Goal: Task Accomplishment & Management: Use online tool/utility

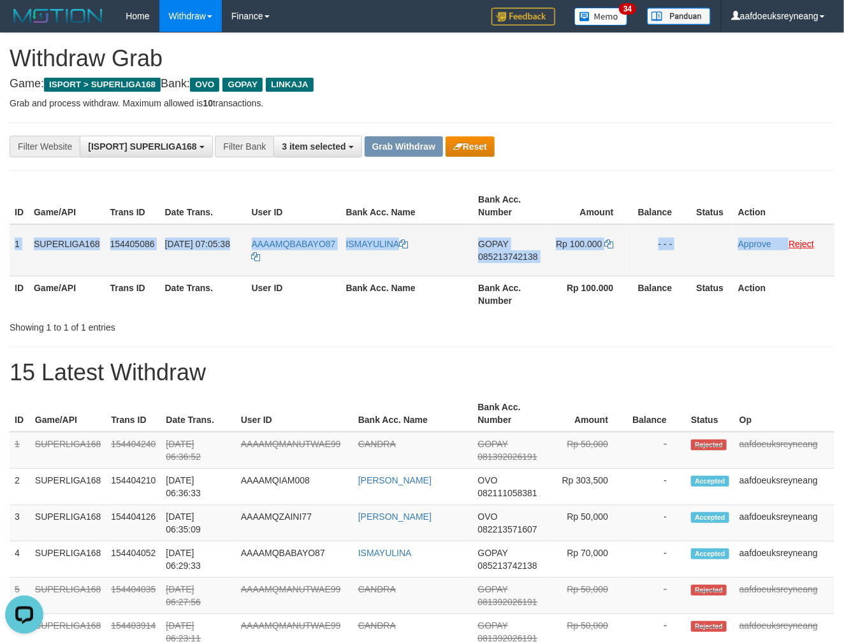
drag, startPoint x: 15, startPoint y: 268, endPoint x: 789, endPoint y: 247, distance: 773.7
click at [789, 247] on tr "1 SUPERLIGA168 154405086 31/08/2025 07:05:38 AAAAMQBABAYO87 ISMAYULINA GOPAY 08…" at bounding box center [422, 250] width 824 height 52
copy tr "1 SUPERLIGA168 154405086 31/08/2025 07:05:38 AAAAMQBABAYO87 ISMAYULINA GOPAY 08…"
click at [517, 255] on span "085213742138" at bounding box center [507, 257] width 59 height 10
copy tr "1 SUPERLIGA168 154405086 31/08/2025 07:05:38 AAAAMQBABAYO87 ISMAYULINA GOPAY 08…"
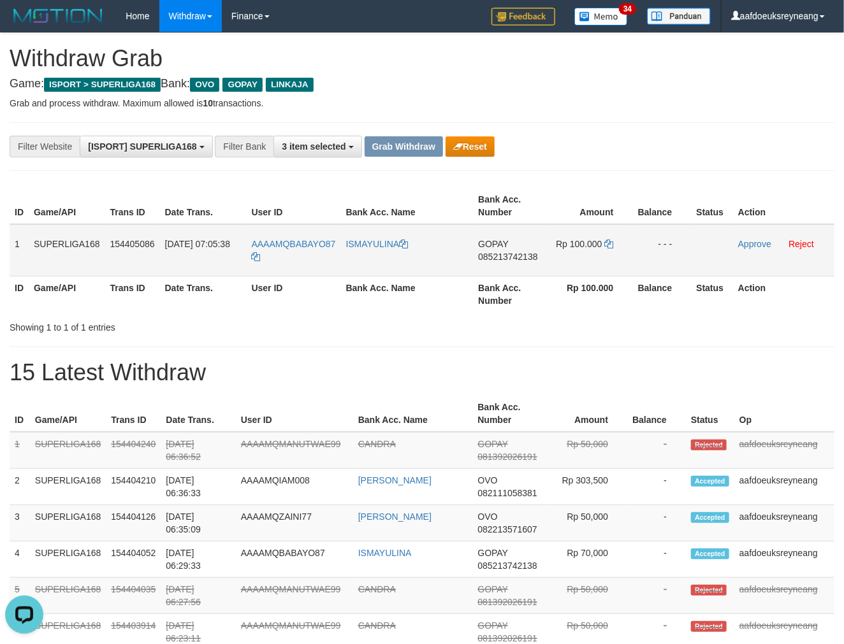
click at [517, 259] on span "085213742138" at bounding box center [507, 257] width 59 height 10
click at [610, 240] on icon at bounding box center [608, 244] width 9 height 9
click at [754, 240] on link "Approve" at bounding box center [754, 244] width 33 height 10
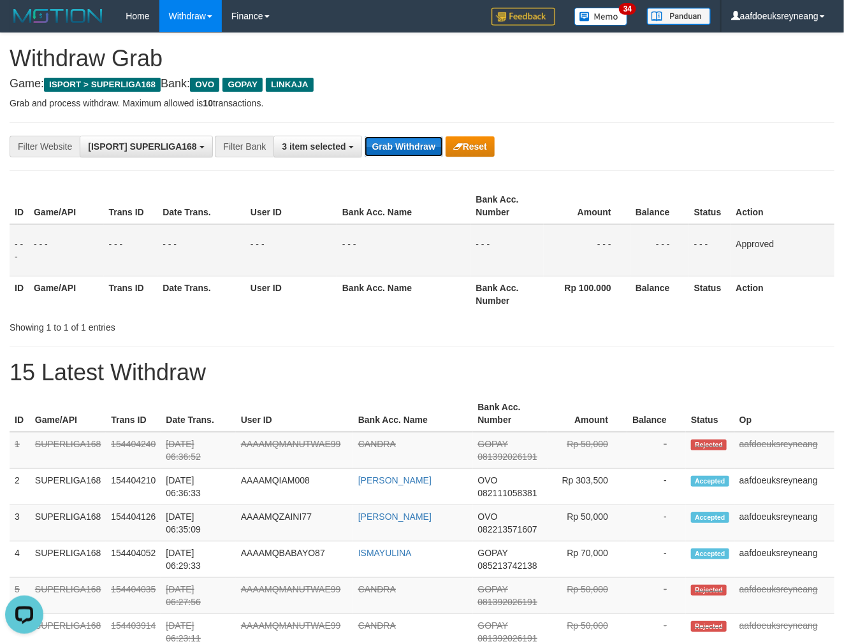
click at [419, 144] on button "Grab Withdraw" at bounding box center [403, 146] width 78 height 20
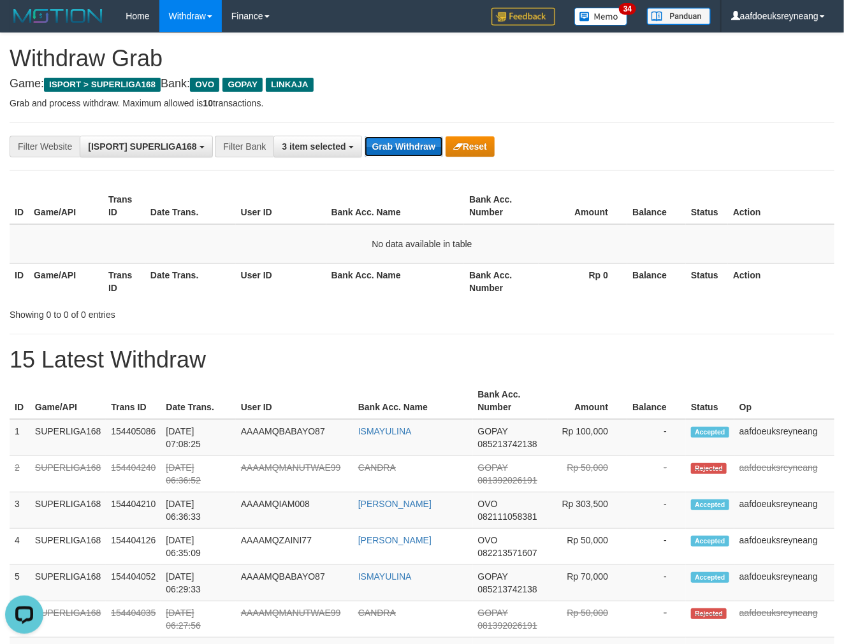
click at [406, 148] on button "Grab Withdraw" at bounding box center [403, 146] width 78 height 20
click at [403, 150] on button "Grab Withdraw" at bounding box center [403, 146] width 78 height 20
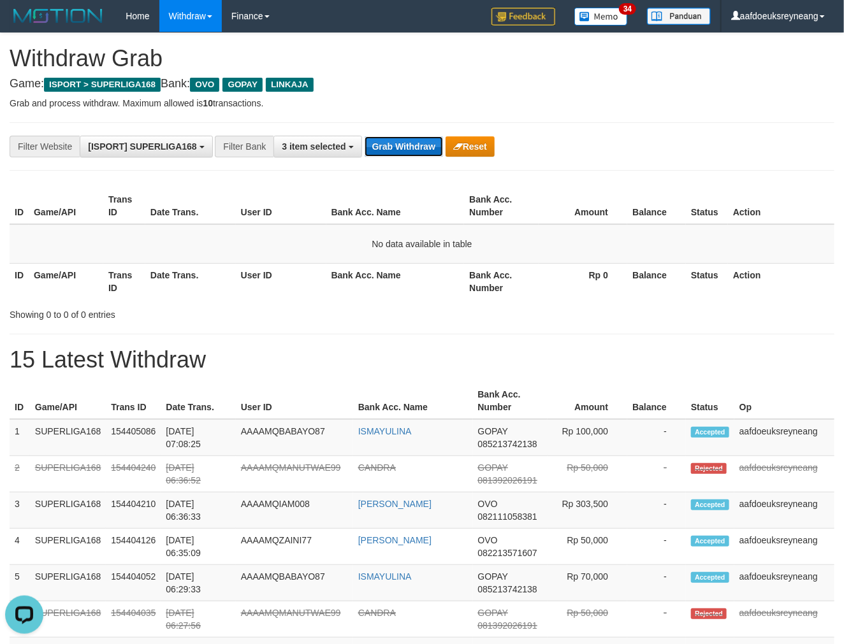
click at [403, 150] on button "Grab Withdraw" at bounding box center [403, 146] width 78 height 20
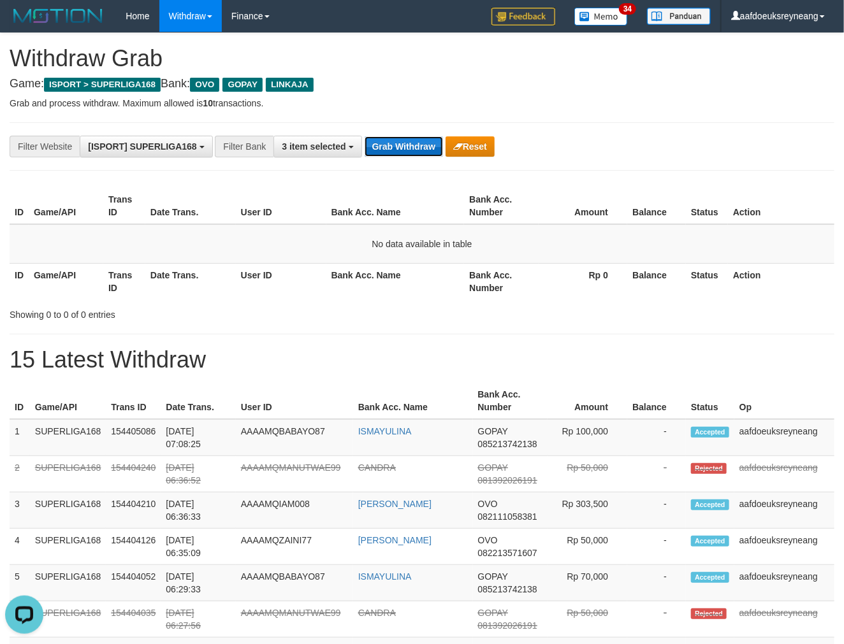
click at [403, 150] on button "Grab Withdraw" at bounding box center [403, 146] width 78 height 20
click at [415, 149] on button "Grab Withdraw" at bounding box center [403, 146] width 78 height 20
click at [232, 233] on td "No data available in table" at bounding box center [422, 244] width 824 height 40
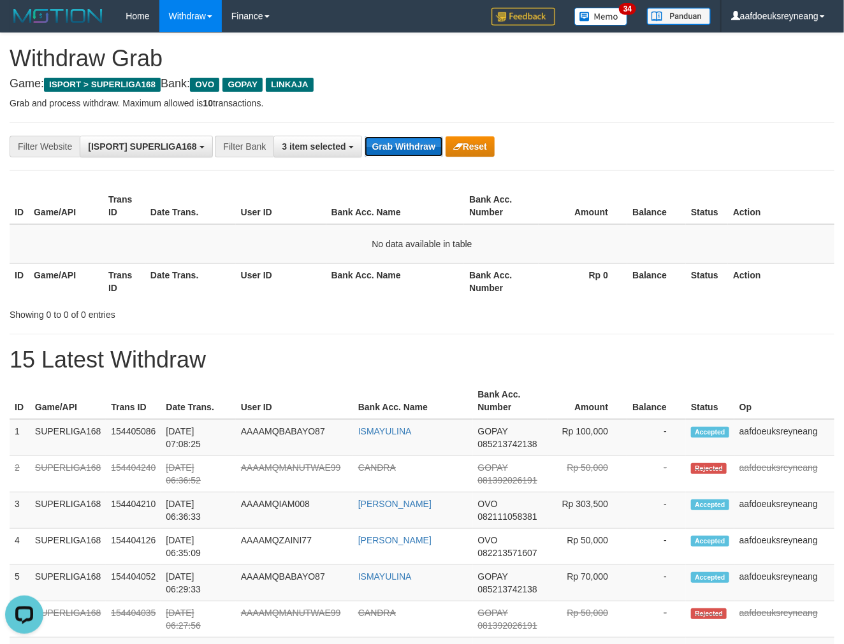
click at [411, 150] on button "Grab Withdraw" at bounding box center [403, 146] width 78 height 20
click at [410, 150] on button "Grab Withdraw" at bounding box center [403, 146] width 78 height 20
click at [409, 150] on button "Grab Withdraw" at bounding box center [403, 146] width 78 height 20
click at [408, 150] on button "Grab Withdraw" at bounding box center [403, 146] width 78 height 20
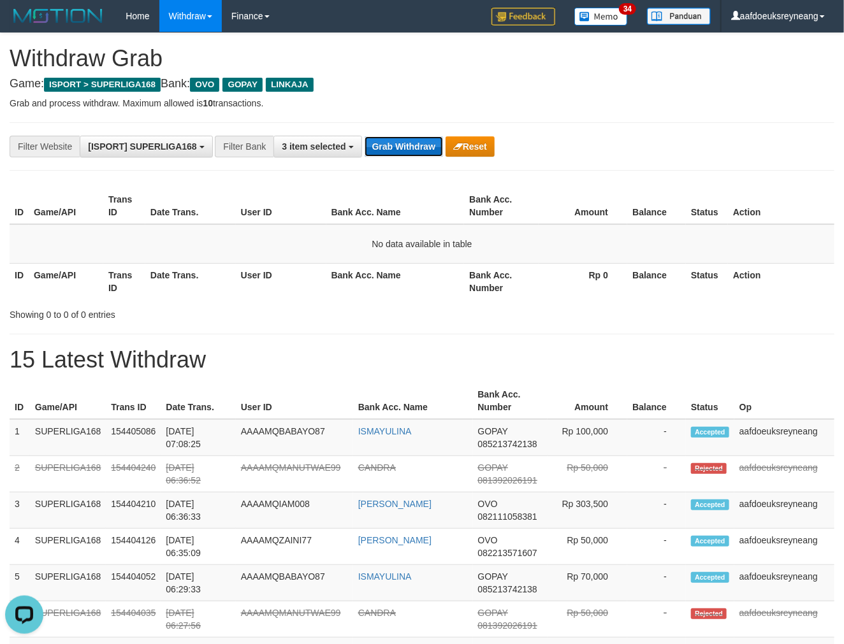
click at [406, 142] on button "Grab Withdraw" at bounding box center [403, 146] width 78 height 20
click at [392, 145] on button "Grab Withdraw" at bounding box center [403, 146] width 78 height 20
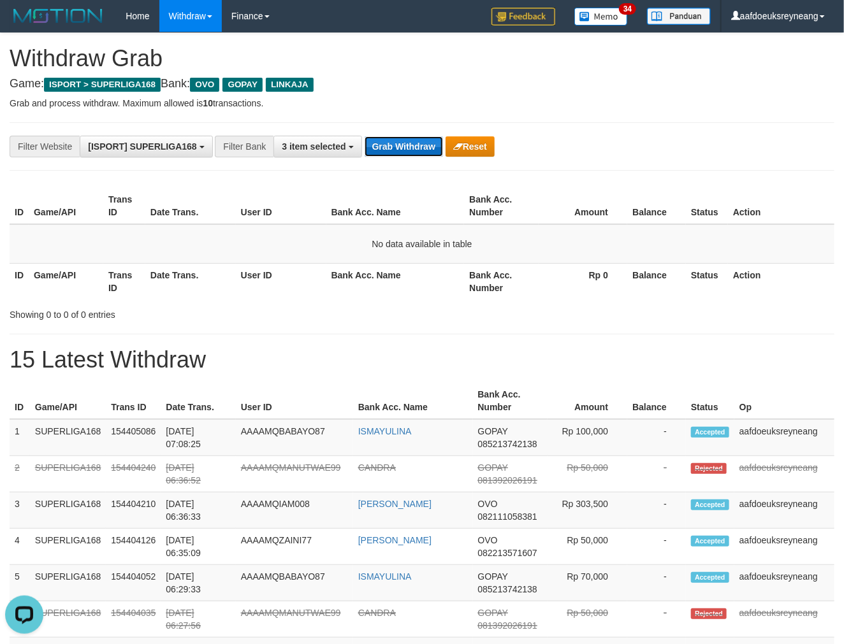
click at [401, 145] on button "Grab Withdraw" at bounding box center [403, 146] width 78 height 20
click at [409, 148] on button "Grab Withdraw" at bounding box center [403, 146] width 78 height 20
click at [408, 148] on button "Grab Withdraw" at bounding box center [403, 146] width 78 height 20
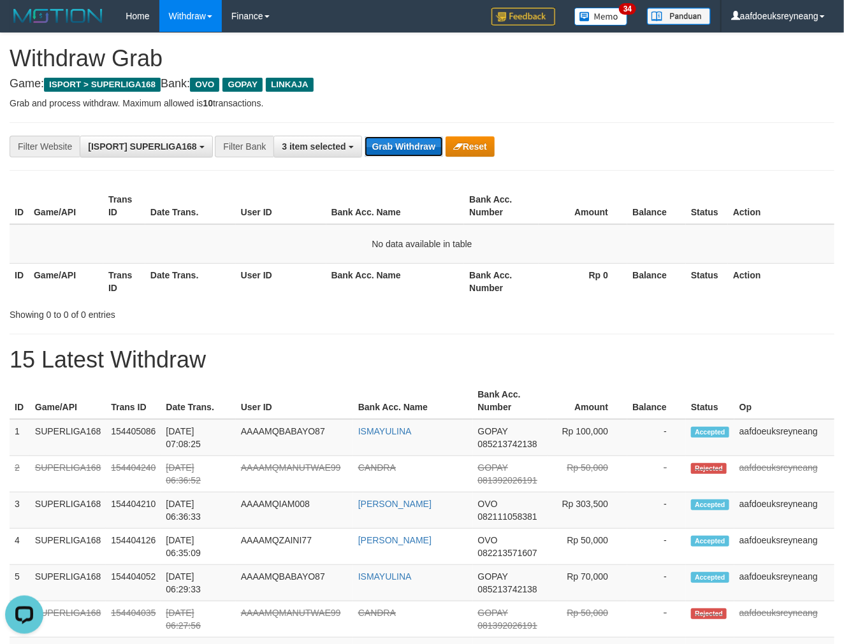
click at [408, 148] on button "Grab Withdraw" at bounding box center [403, 146] width 78 height 20
click at [421, 145] on button "Grab Withdraw" at bounding box center [403, 146] width 78 height 20
click at [403, 147] on button "Grab Withdraw" at bounding box center [403, 146] width 78 height 20
click at [401, 149] on button "Grab Withdraw" at bounding box center [403, 146] width 78 height 20
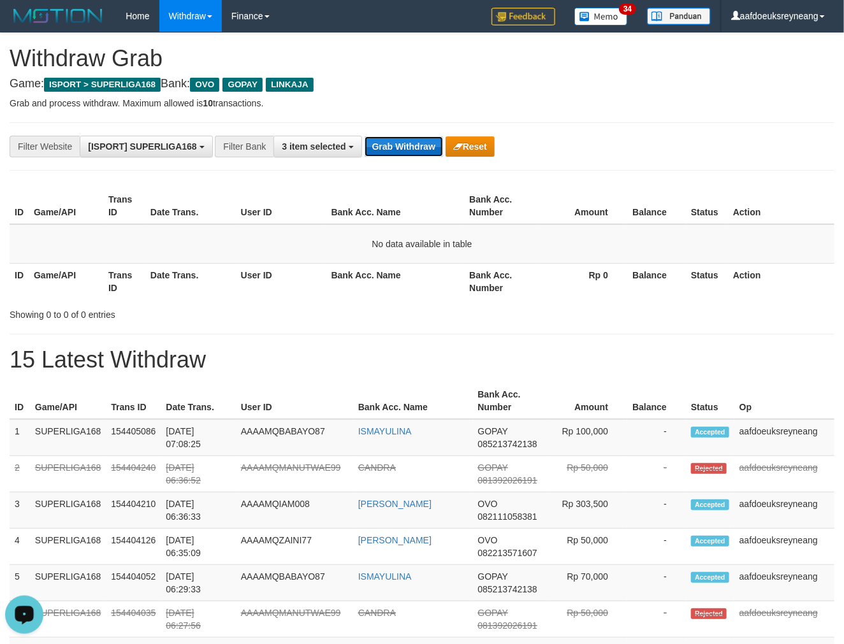
click at [401, 149] on button "Grab Withdraw" at bounding box center [403, 146] width 78 height 20
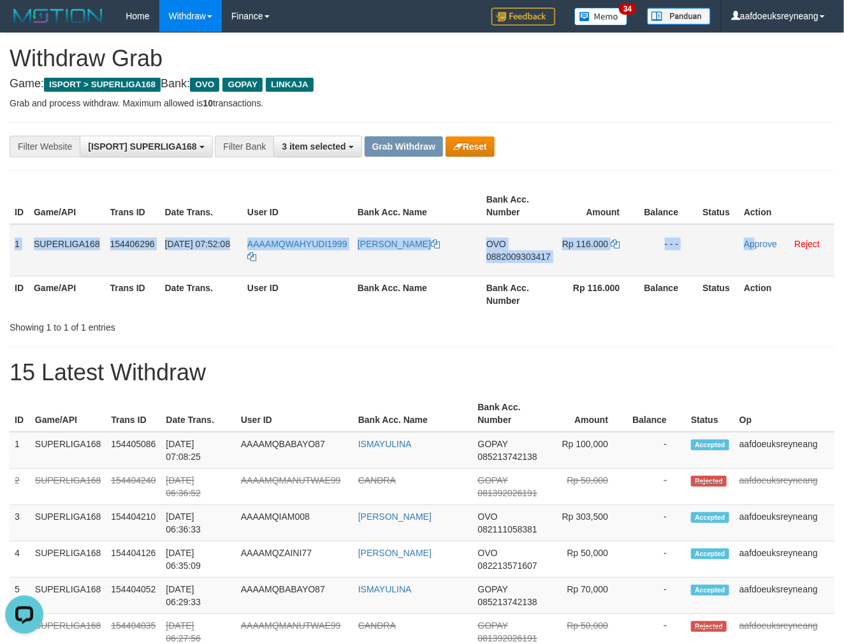
drag, startPoint x: 15, startPoint y: 255, endPoint x: 752, endPoint y: 236, distance: 736.8
click at [752, 236] on tr "1 SUPERLIGA168 154406296 31/08/2025 07:52:08 AAAAMQWAHYUDI1999 MUHAMMAD WAHYUDI…" at bounding box center [422, 250] width 824 height 52
copy tr "1 SUPERLIGA168 154406296 31/08/2025 07:52:08 AAAAMQWAHYUDI1999 MUHAMMAD WAHYUDI…"
click at [533, 257] on span "0882009303417" at bounding box center [518, 257] width 64 height 10
copy tr "1 SUPERLIGA168 154406296 31/08/2025 07:52:08 AAAAMQWAHYUDI1999 MUHAMMAD WAHYUDI…"
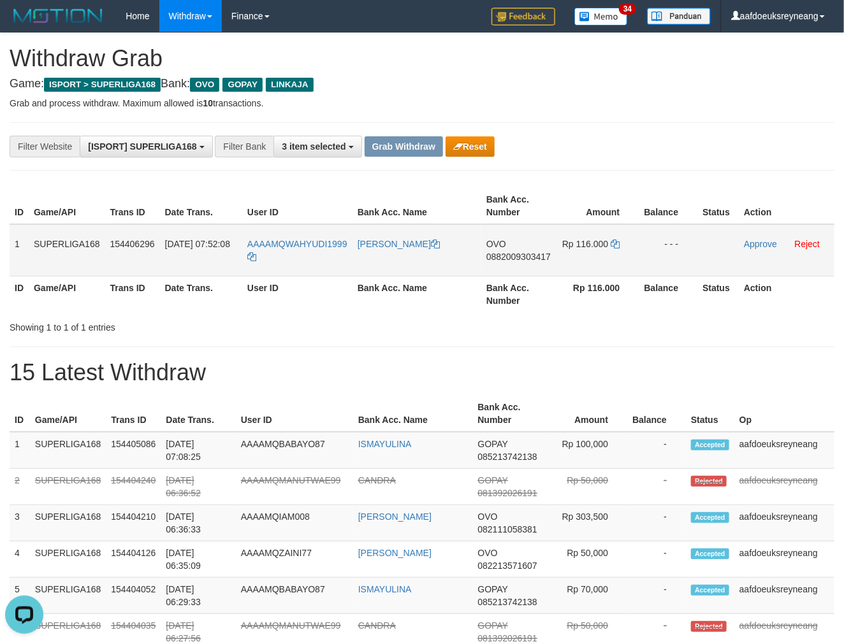
click at [533, 257] on span "0882009303417" at bounding box center [518, 257] width 64 height 10
click at [524, 255] on span "0882009303417" at bounding box center [518, 257] width 64 height 10
click at [616, 243] on icon at bounding box center [614, 244] width 9 height 9
click at [754, 243] on link "Approve" at bounding box center [759, 244] width 33 height 10
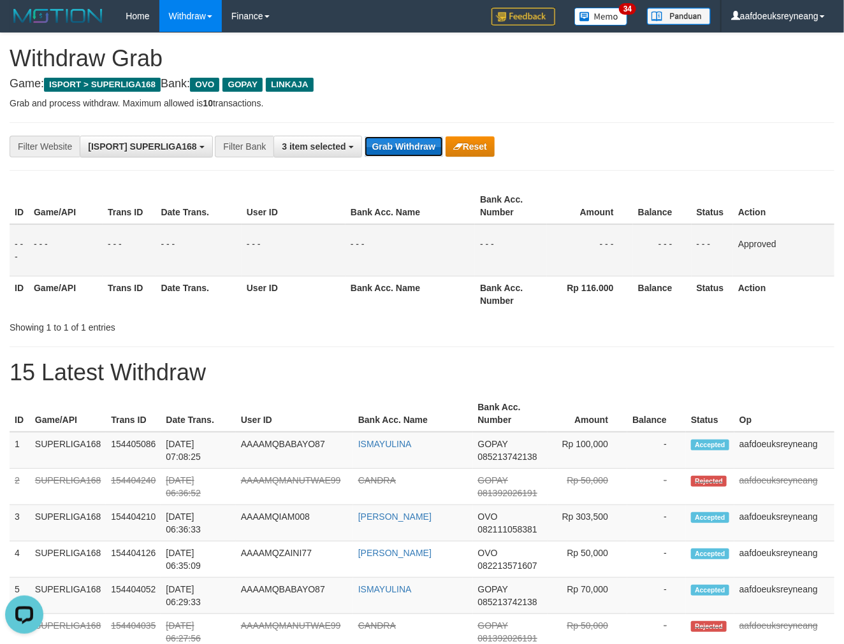
click at [410, 145] on button "Grab Withdraw" at bounding box center [403, 146] width 78 height 20
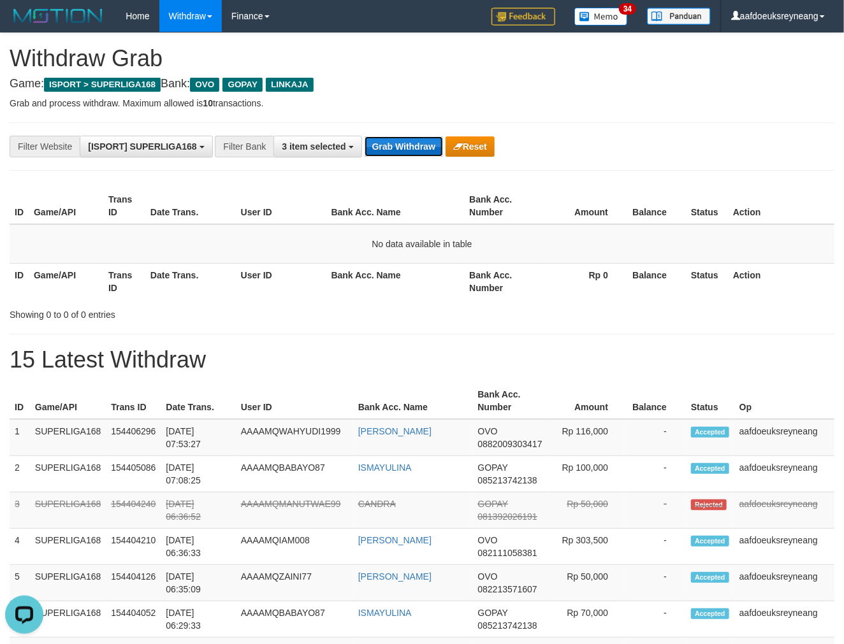
click at [412, 150] on button "Grab Withdraw" at bounding box center [403, 146] width 78 height 20
click at [364, 143] on button "Grab Withdraw" at bounding box center [403, 146] width 78 height 20
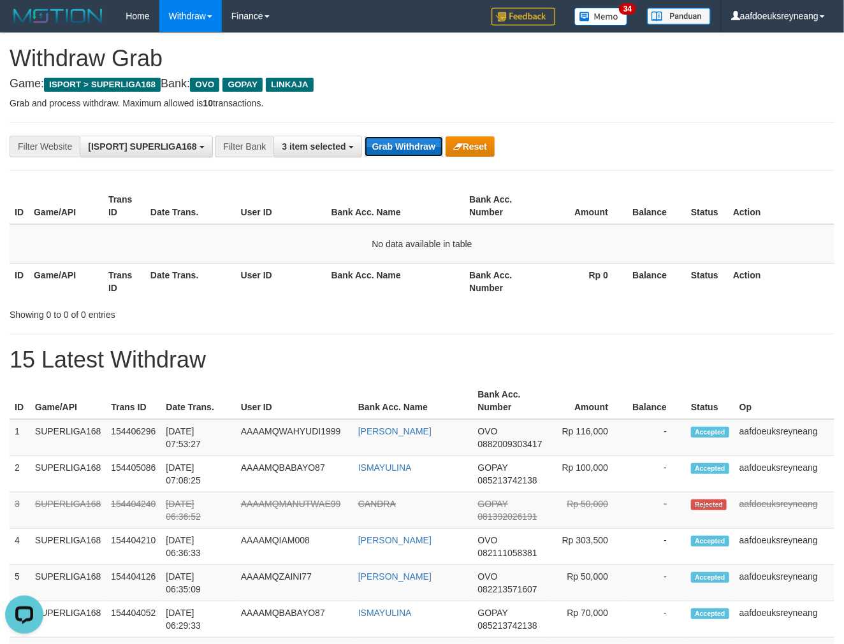
click at [364, 143] on button "Grab Withdraw" at bounding box center [403, 146] width 78 height 20
click at [413, 148] on button "Grab Withdraw" at bounding box center [403, 146] width 78 height 20
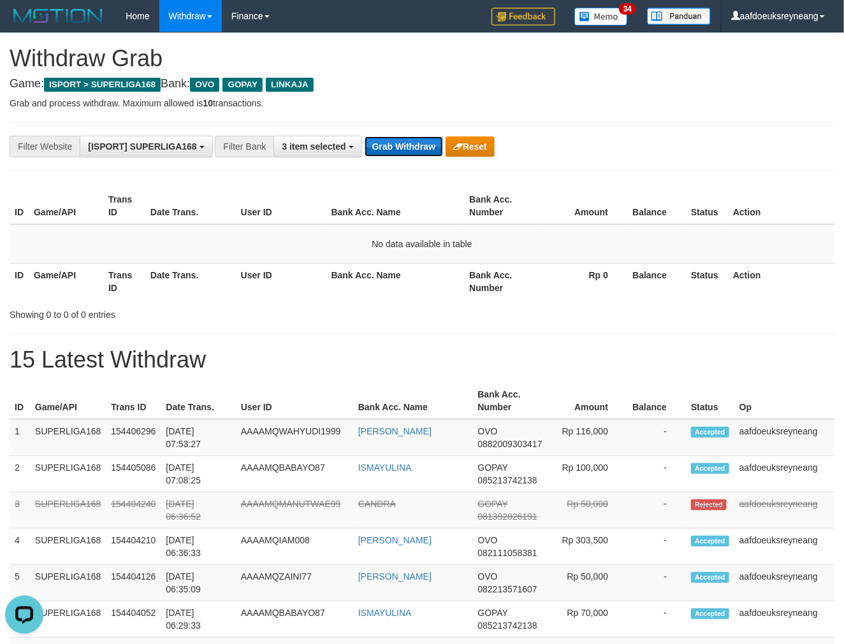
click at [419, 143] on button "Grab Withdraw" at bounding box center [403, 146] width 78 height 20
click at [418, 137] on button "Grab Withdraw" at bounding box center [403, 146] width 78 height 20
click at [31, 295] on th "Game/API" at bounding box center [66, 281] width 75 height 36
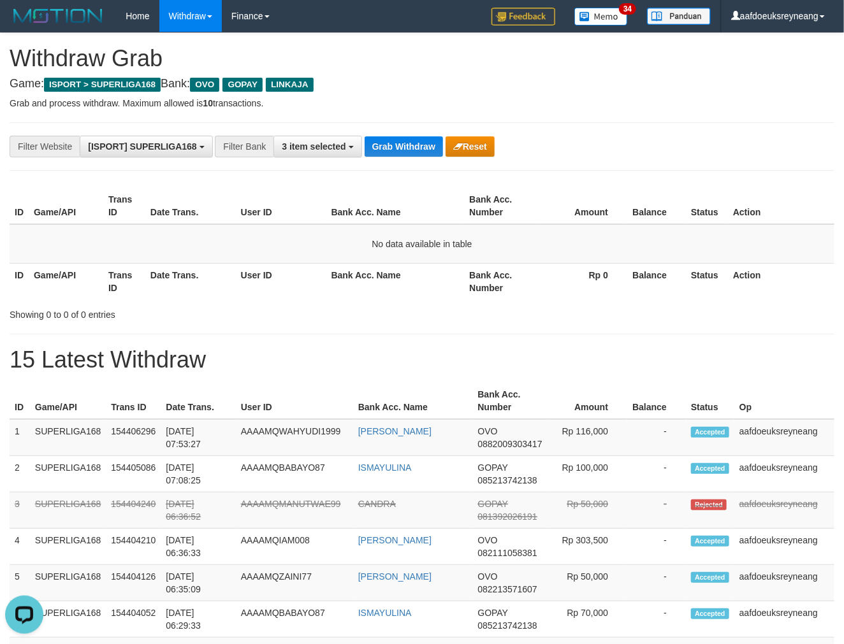
drag, startPoint x: 480, startPoint y: 202, endPoint x: 480, endPoint y: 210, distance: 8.3
click at [480, 205] on th "Bank Acc. Number" at bounding box center [501, 206] width 75 height 36
click at [576, 99] on p "Grab and process withdraw. Maximum allowed is 10 transactions." at bounding box center [422, 103] width 824 height 13
drag, startPoint x: 427, startPoint y: 145, endPoint x: 631, endPoint y: 145, distance: 204.5
click at [427, 145] on button "Grab Withdraw" at bounding box center [403, 146] width 78 height 20
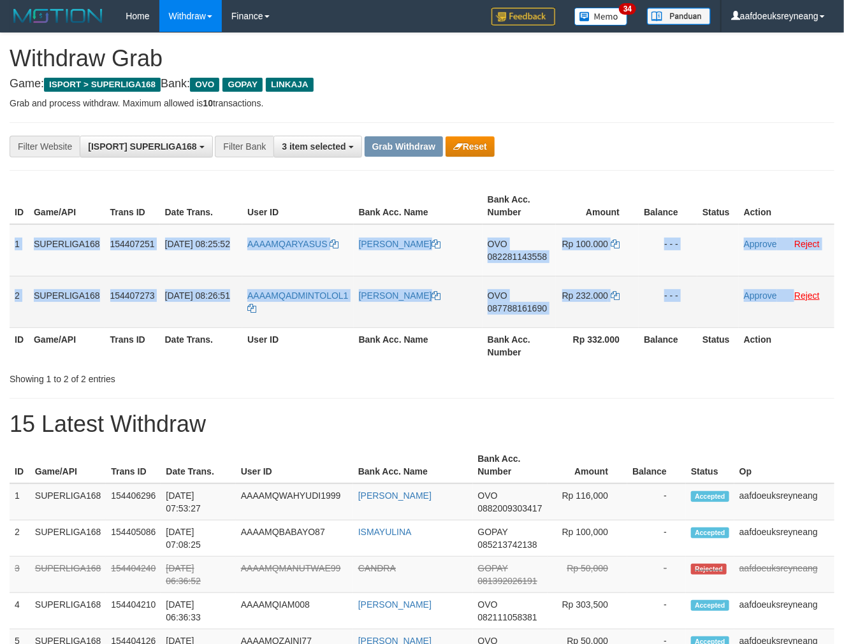
drag, startPoint x: 15, startPoint y: 257, endPoint x: 841, endPoint y: 319, distance: 828.0
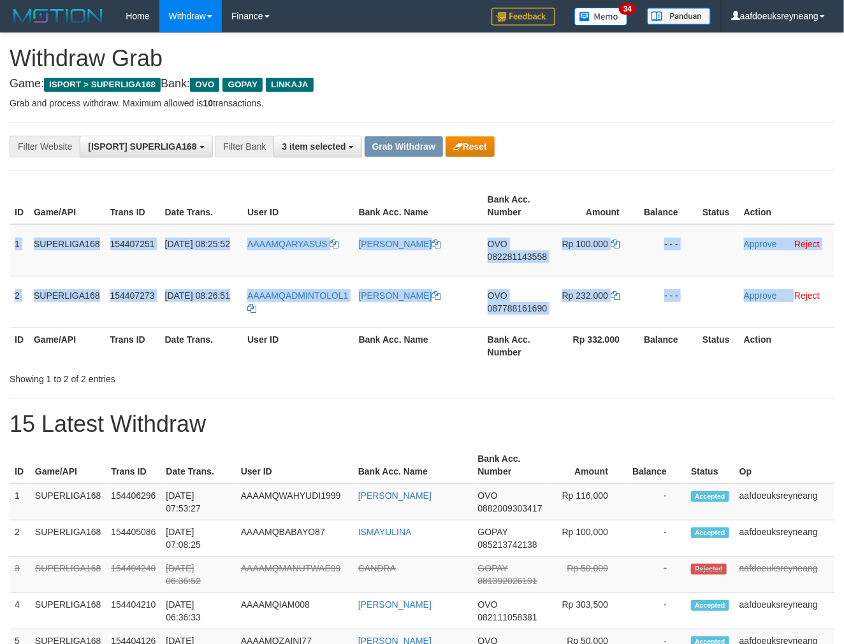
click at [793, 295] on tbody "1 SUPERLIGA168 154407251 [DATE] 08:25:52 AAAAMQARYASUS [PERSON_NAME] OVO 082281…" at bounding box center [422, 276] width 824 height 104
copy tbody "1 SUPERLIGA168 154407251 [DATE] 08:25:52 AAAAMQARYASUS ARYA [PERSON_NAME] OVO 0…"
click at [535, 252] on span "082281143558" at bounding box center [516, 257] width 59 height 10
copy tbody "1 SUPERLIGA168 154407251 31/08/2025 08:25:52 AAAAMQARYASUS ARYA SUSMAN OVO 0822…"
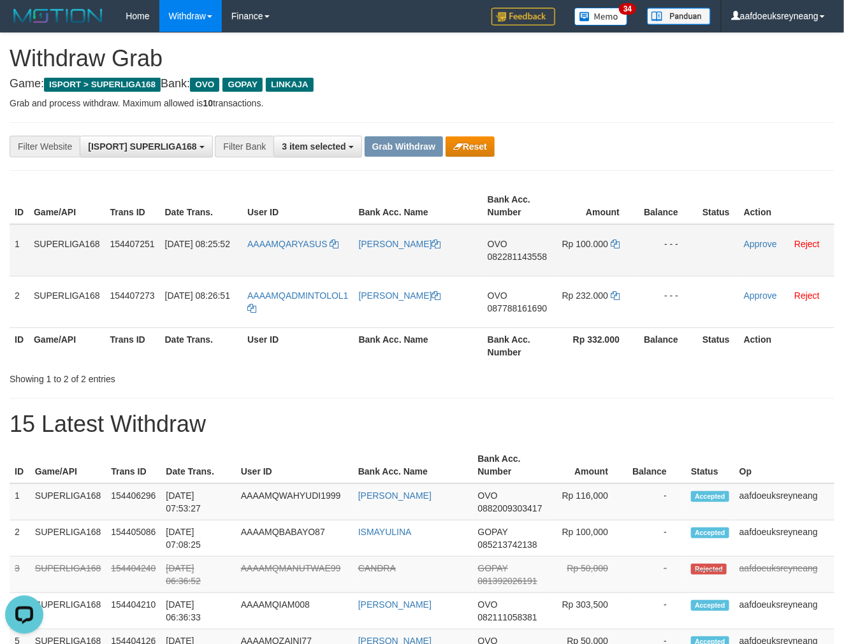
click at [535, 252] on span "082281143558" at bounding box center [516, 257] width 59 height 10
click at [532, 254] on span "082281143558" at bounding box center [516, 257] width 59 height 10
click at [531, 255] on span "082281143558" at bounding box center [516, 257] width 59 height 10
click at [610, 244] on icon at bounding box center [614, 244] width 9 height 9
drag, startPoint x: 612, startPoint y: 244, endPoint x: 644, endPoint y: 242, distance: 31.9
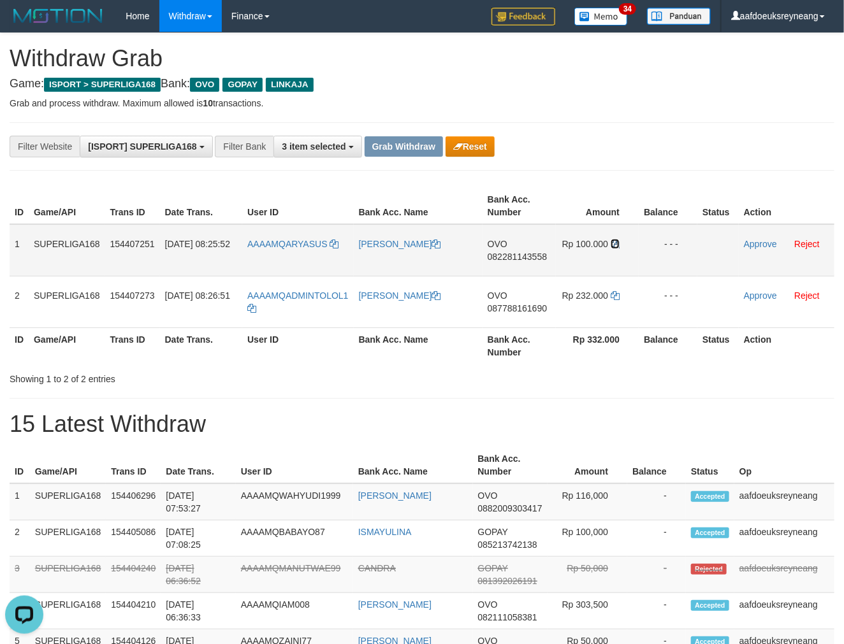
click at [613, 244] on icon at bounding box center [614, 244] width 9 height 9
drag, startPoint x: 761, startPoint y: 243, endPoint x: 476, endPoint y: 147, distance: 301.2
click at [761, 243] on link "Approve" at bounding box center [759, 244] width 33 height 10
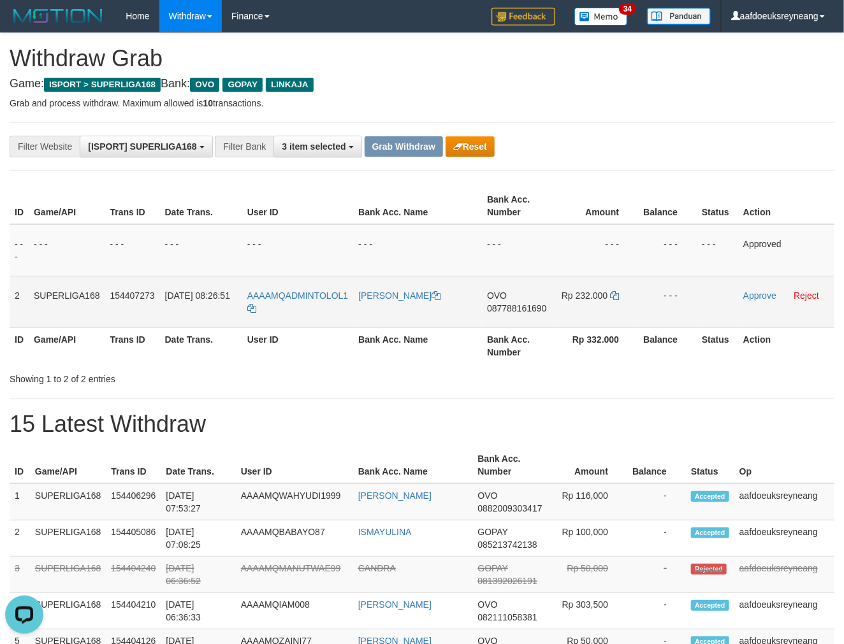
click at [520, 303] on span "087788161690" at bounding box center [516, 308] width 59 height 10
click at [617, 293] on icon at bounding box center [614, 295] width 9 height 9
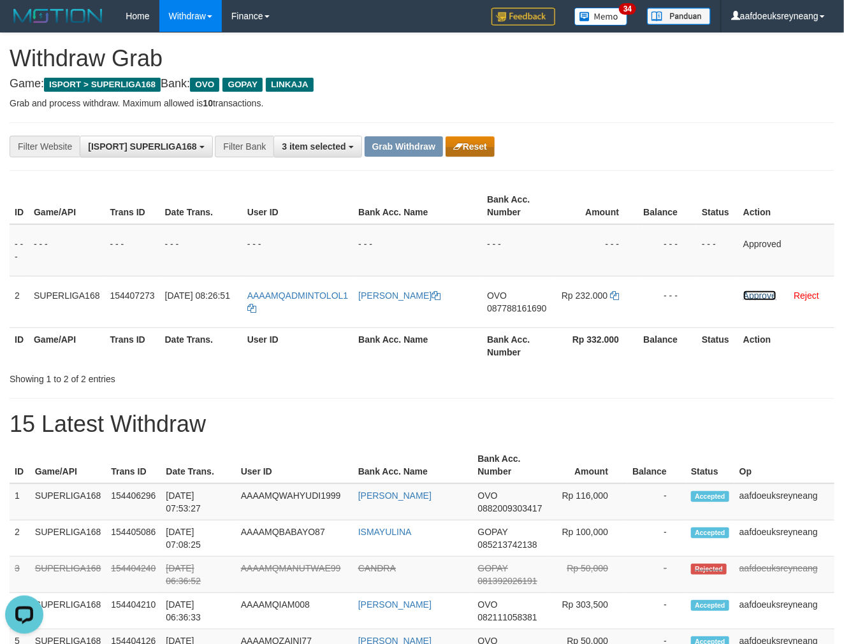
drag, startPoint x: 768, startPoint y: 294, endPoint x: 481, endPoint y: 148, distance: 322.5
click at [768, 294] on link "Approve" at bounding box center [759, 296] width 33 height 10
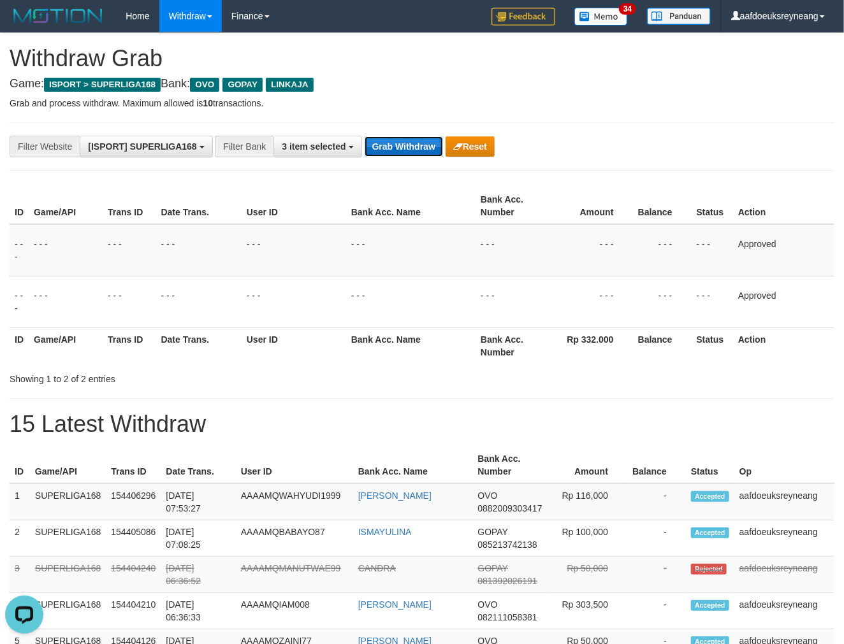
click at [421, 145] on button "Grab Withdraw" at bounding box center [403, 146] width 78 height 20
click at [420, 145] on button "Grab Withdraw" at bounding box center [403, 146] width 78 height 20
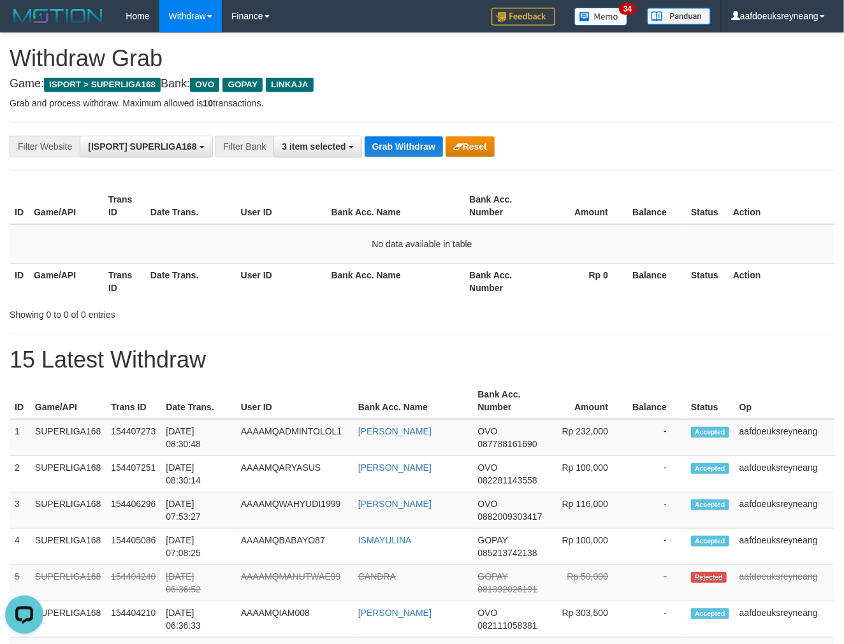
drag, startPoint x: 272, startPoint y: 231, endPoint x: 283, endPoint y: 220, distance: 15.8
click at [271, 227] on td "No data available in table" at bounding box center [422, 244] width 824 height 40
click at [257, 214] on th "User ID" at bounding box center [281, 206] width 90 height 36
click at [245, 313] on div "Showing 0 to 0 of 0 entries" at bounding box center [176, 312] width 333 height 18
